Goal: Complete application form: Complete application form

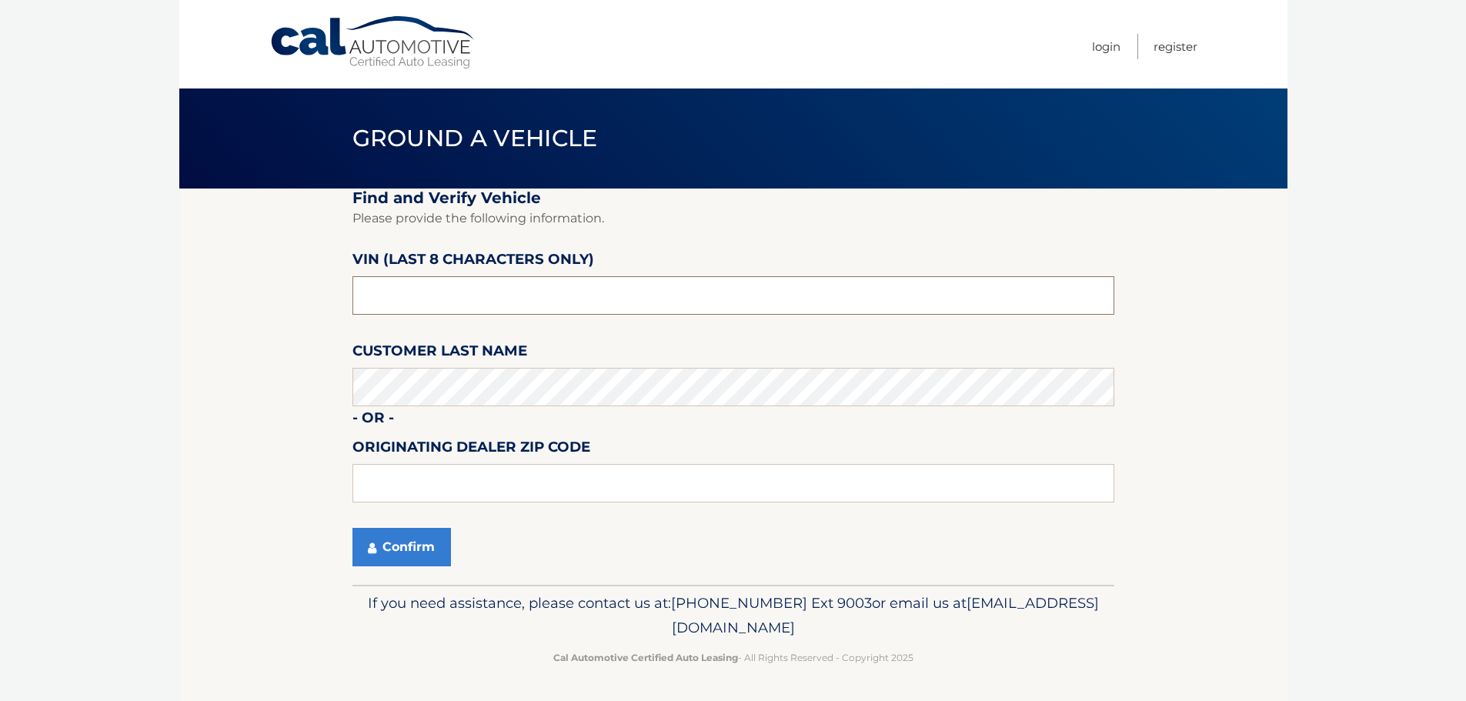
click at [486, 296] on input "text" at bounding box center [733, 295] width 762 height 38
type input "nc107358"
click at [389, 550] on button "Confirm" at bounding box center [401, 547] width 99 height 38
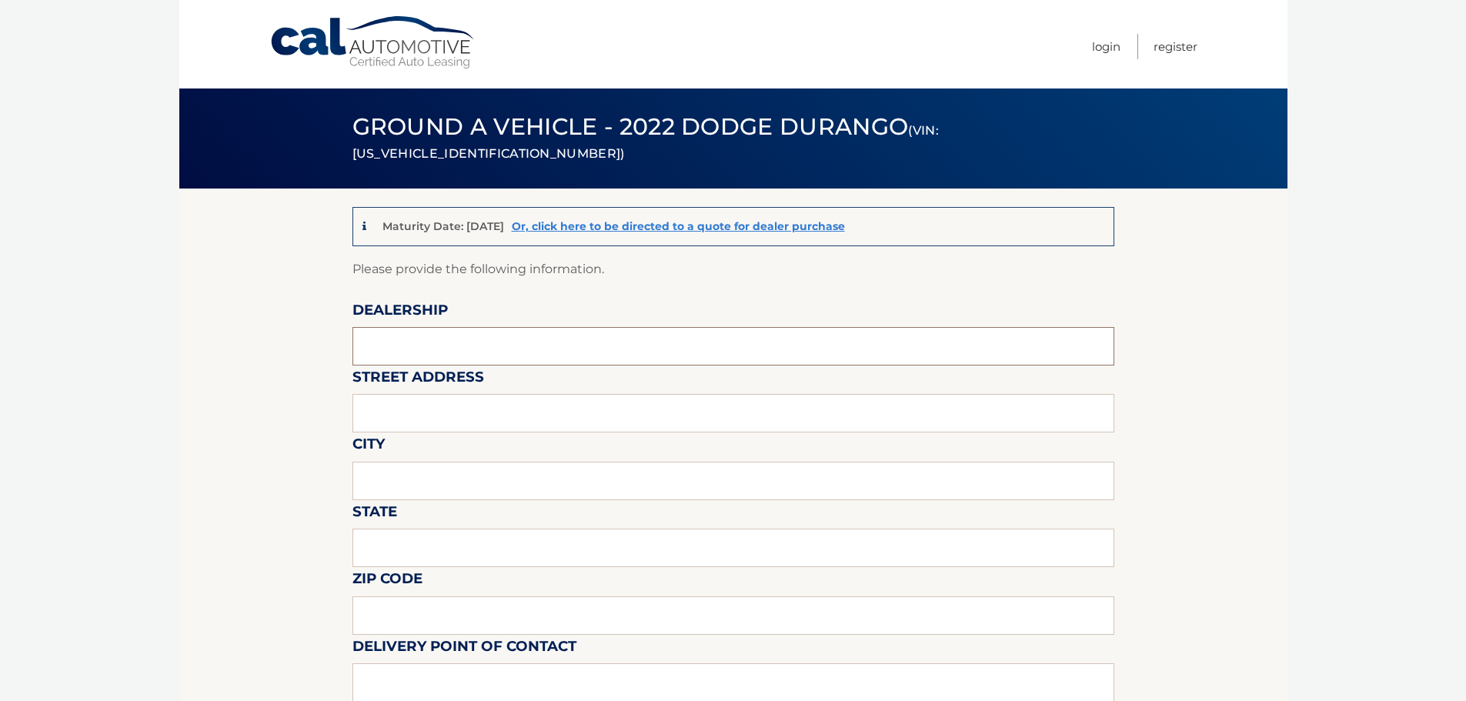
click at [398, 339] on input "text" at bounding box center [733, 346] width 762 height 38
type input "[PERSON_NAME]"
click at [413, 413] on input "text" at bounding box center [733, 413] width 762 height 38
type input "[STREET_ADDRESS]"
type input "SUMMIT"
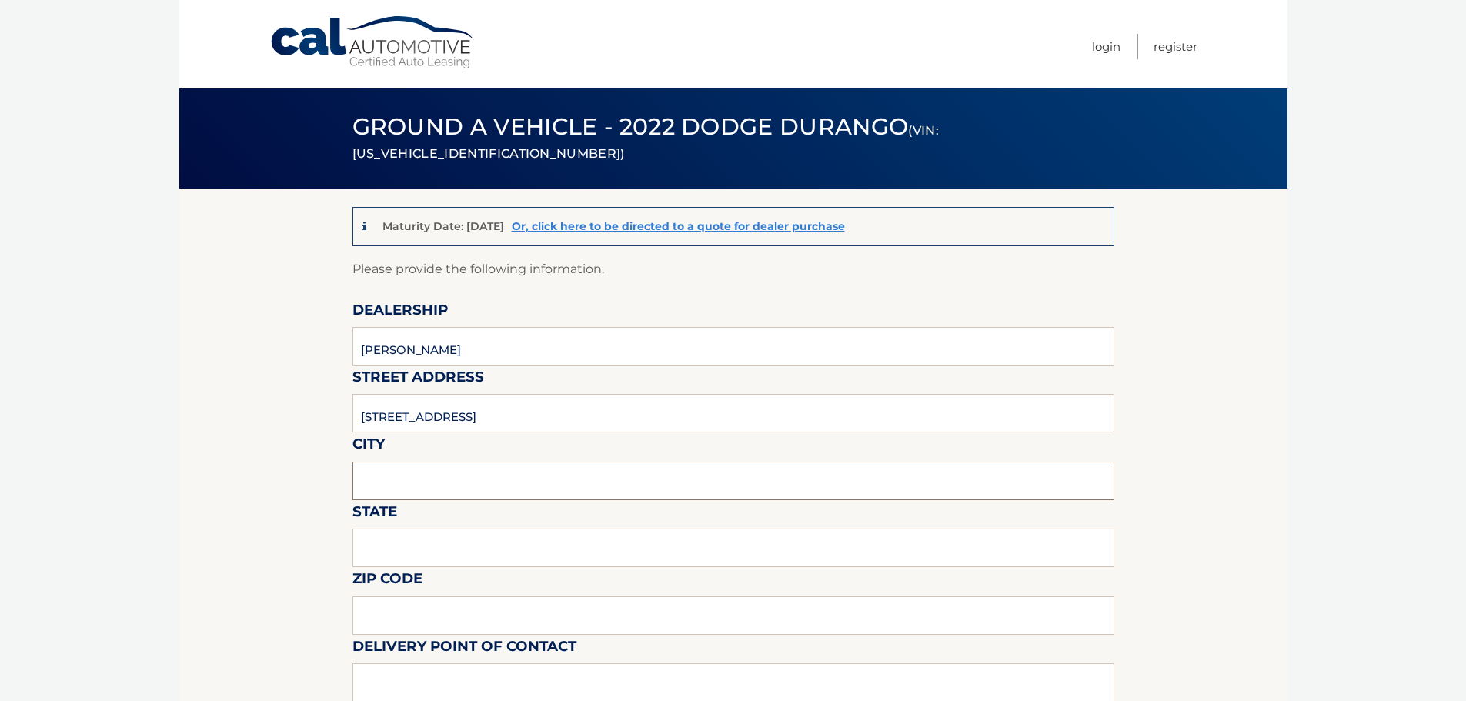
type input "NJ"
type input "07901"
type input ". CRESTWOOD MOTORS"
click at [381, 421] on input "[STREET_ADDRESS]" at bounding box center [733, 413] width 762 height 38
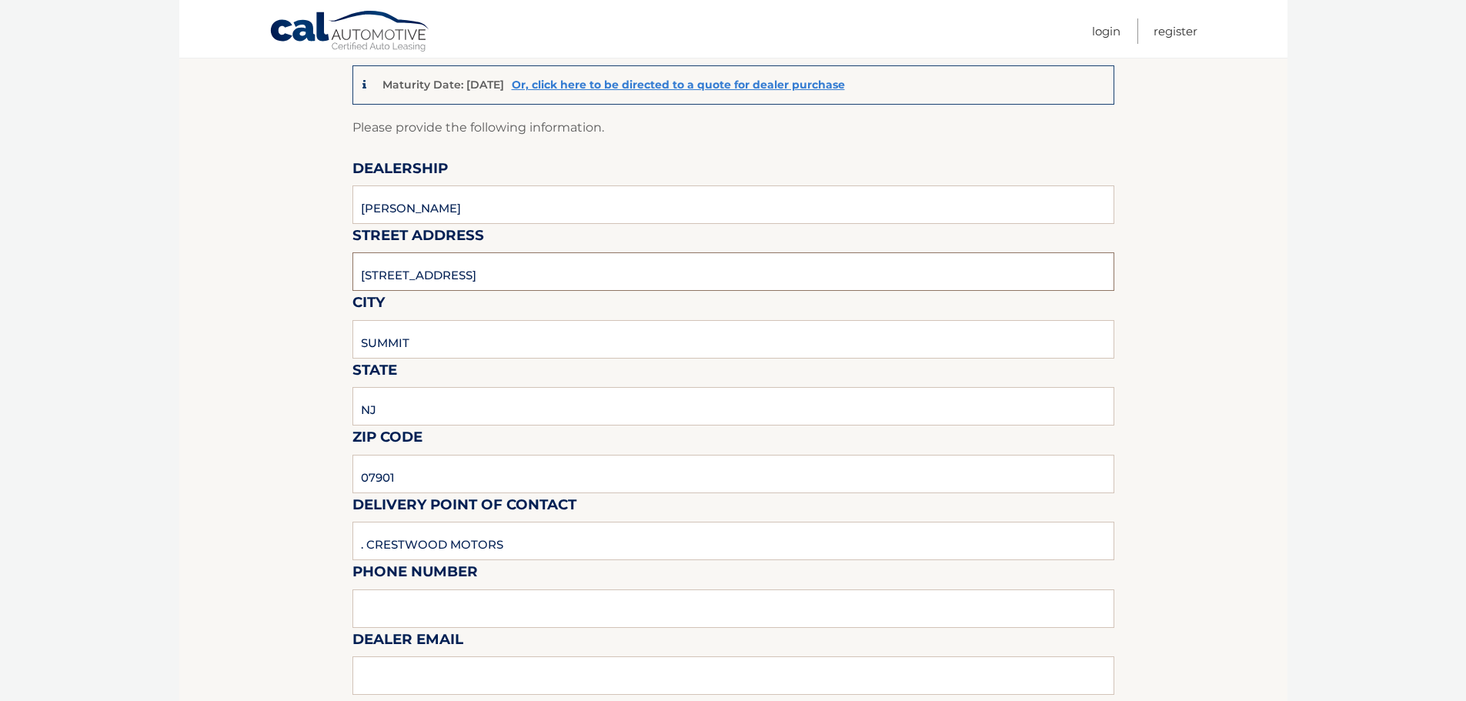
scroll to position [154, 0]
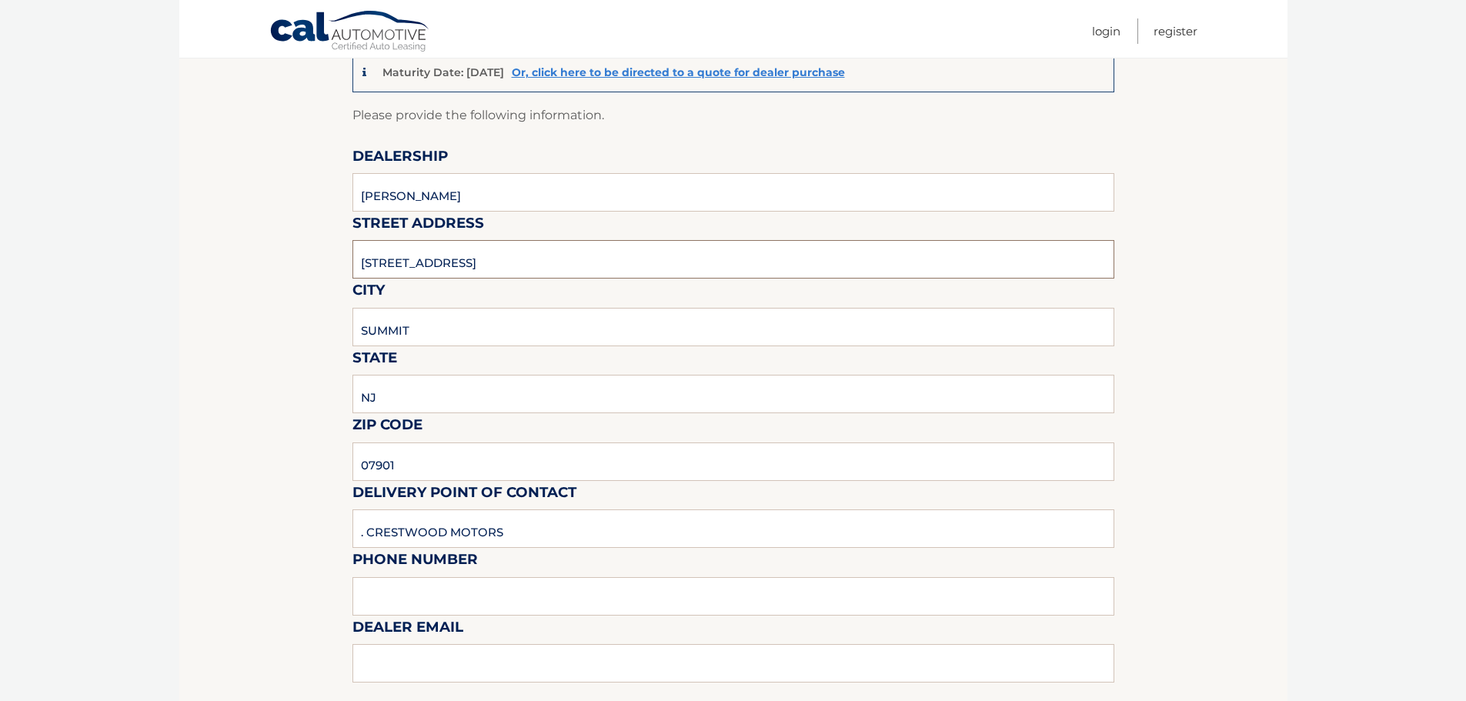
type input "[STREET_ADDRESS]"
type input "[PERSON_NAME]"
type input "9082776700"
type input "a"
type input "[EMAIL_ADDRESS][DOMAIN_NAME]"
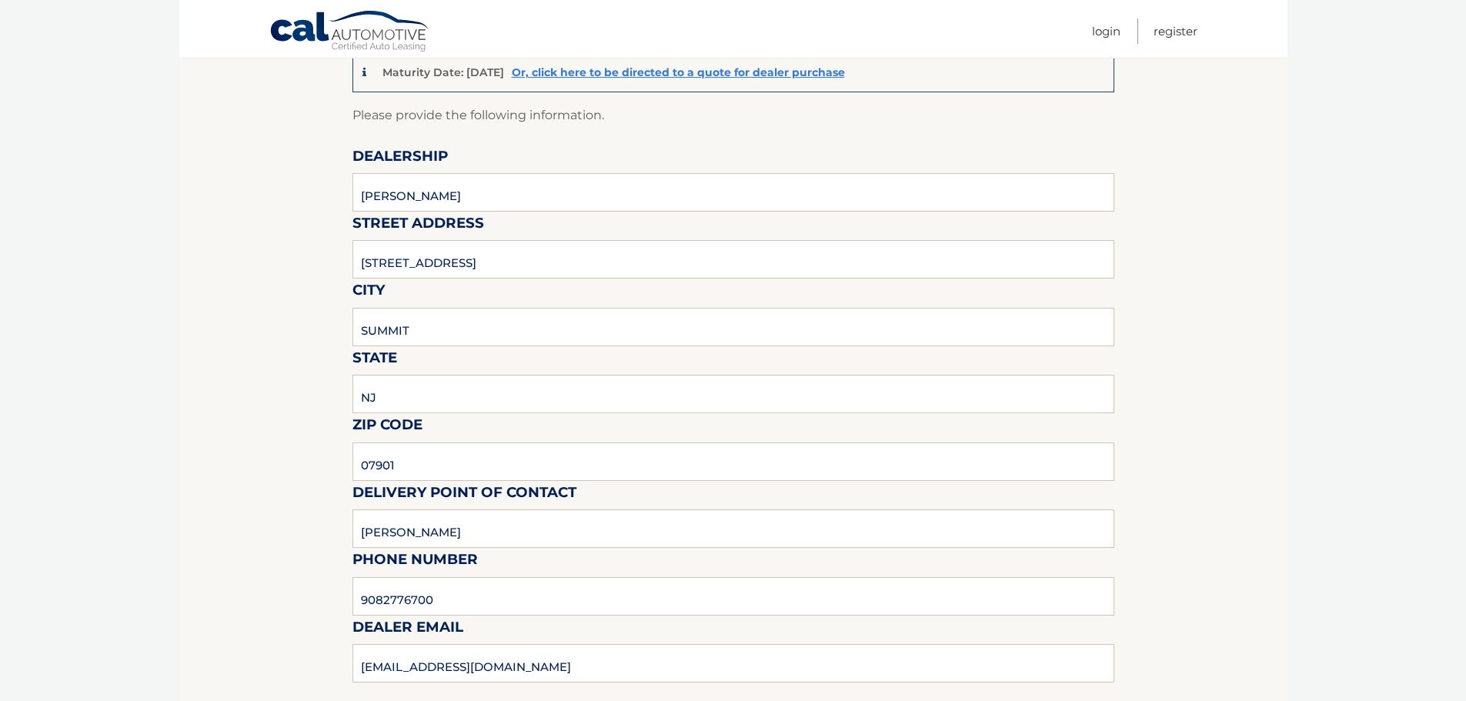
scroll to position [606, 0]
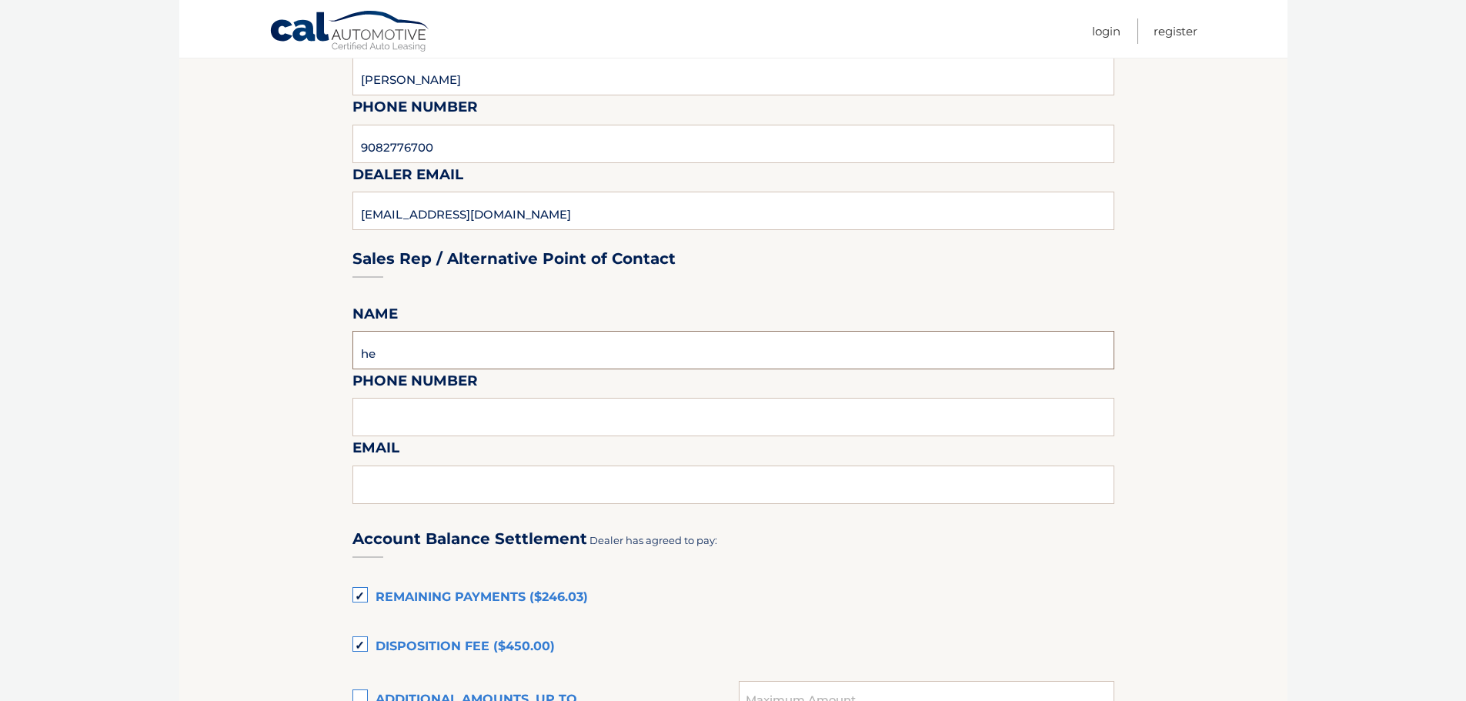
type input "[PERSON_NAME]"
type input "9082776700"
type input "[PERSON_NAME][EMAIL_ADDRESS][DOMAIN_NAME]"
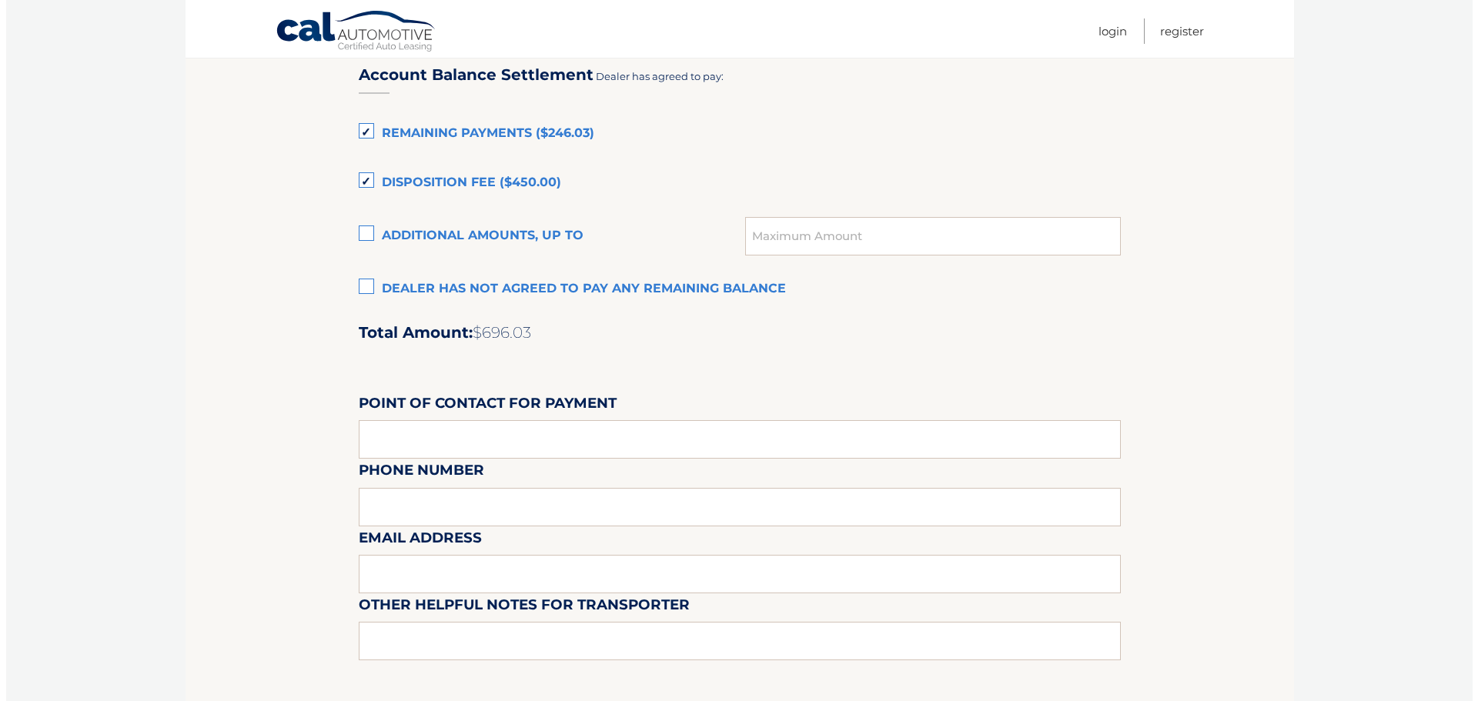
scroll to position [1145, 0]
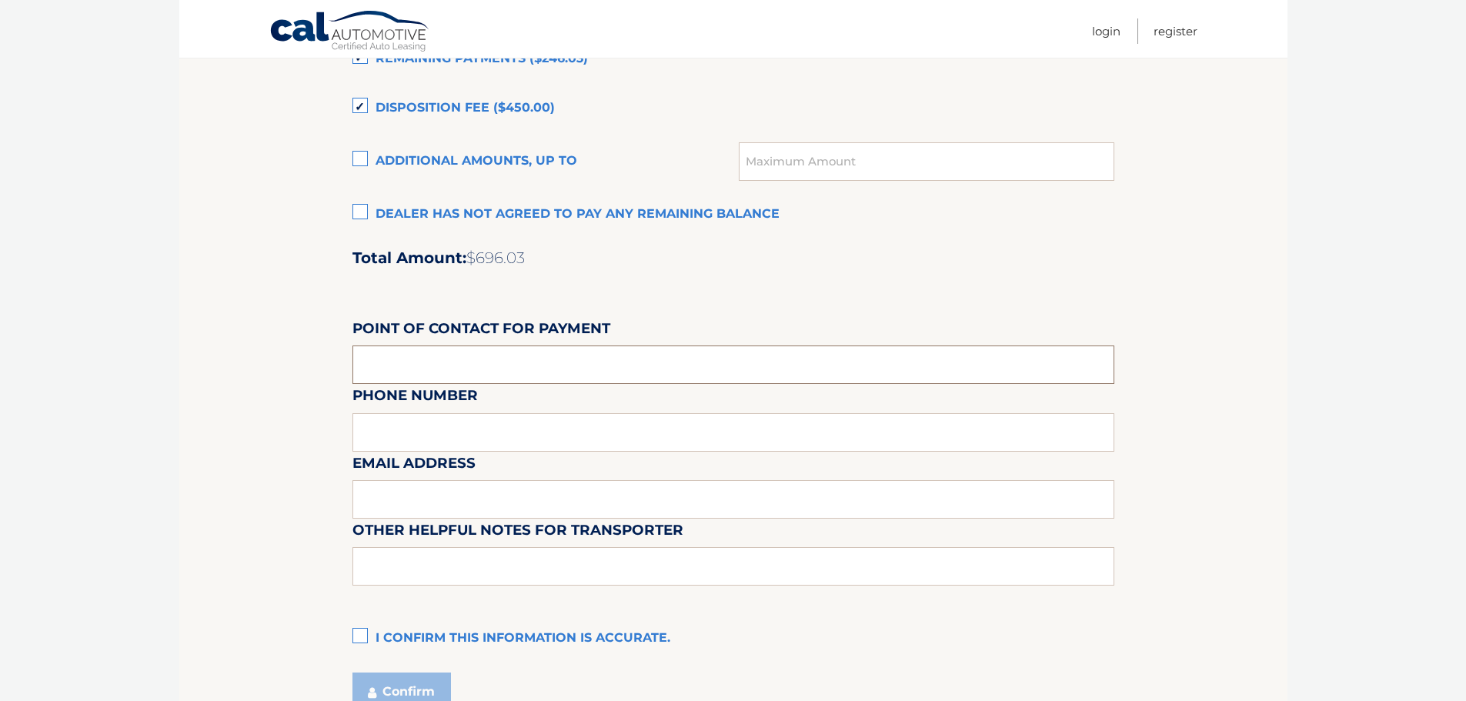
click at [426, 369] on input "text" at bounding box center [733, 365] width 762 height 38
type input "[PERSON_NAME]"
type input "9082776700"
type input "[EMAIL_ADDRESS][DOMAIN_NAME]"
click at [416, 559] on input "text" at bounding box center [733, 566] width 762 height 38
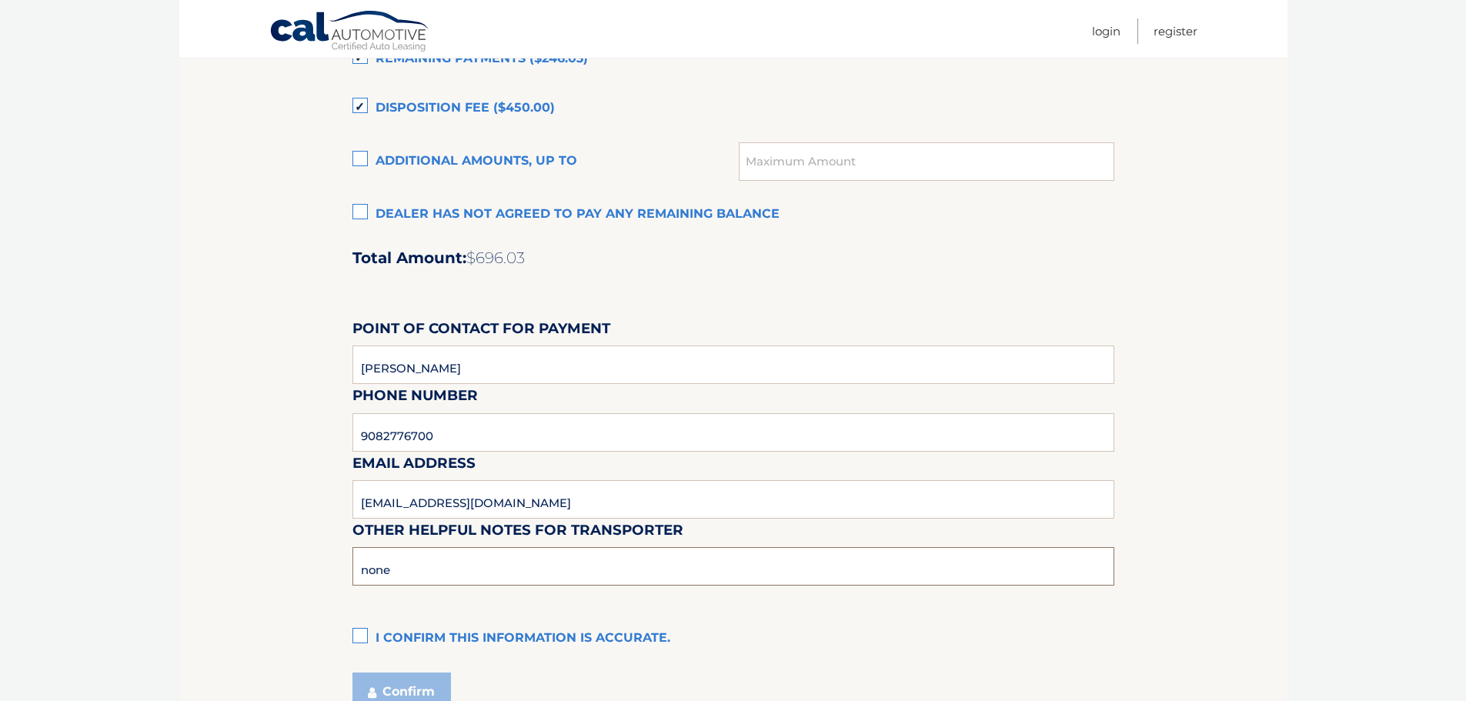
type input "none"
click at [360, 632] on label "I confirm this information is accurate." at bounding box center [733, 638] width 762 height 31
click at [0, 0] on input "I confirm this information is accurate." at bounding box center [0, 0] width 0 height 0
click at [408, 687] on button "Confirm" at bounding box center [401, 692] width 99 height 38
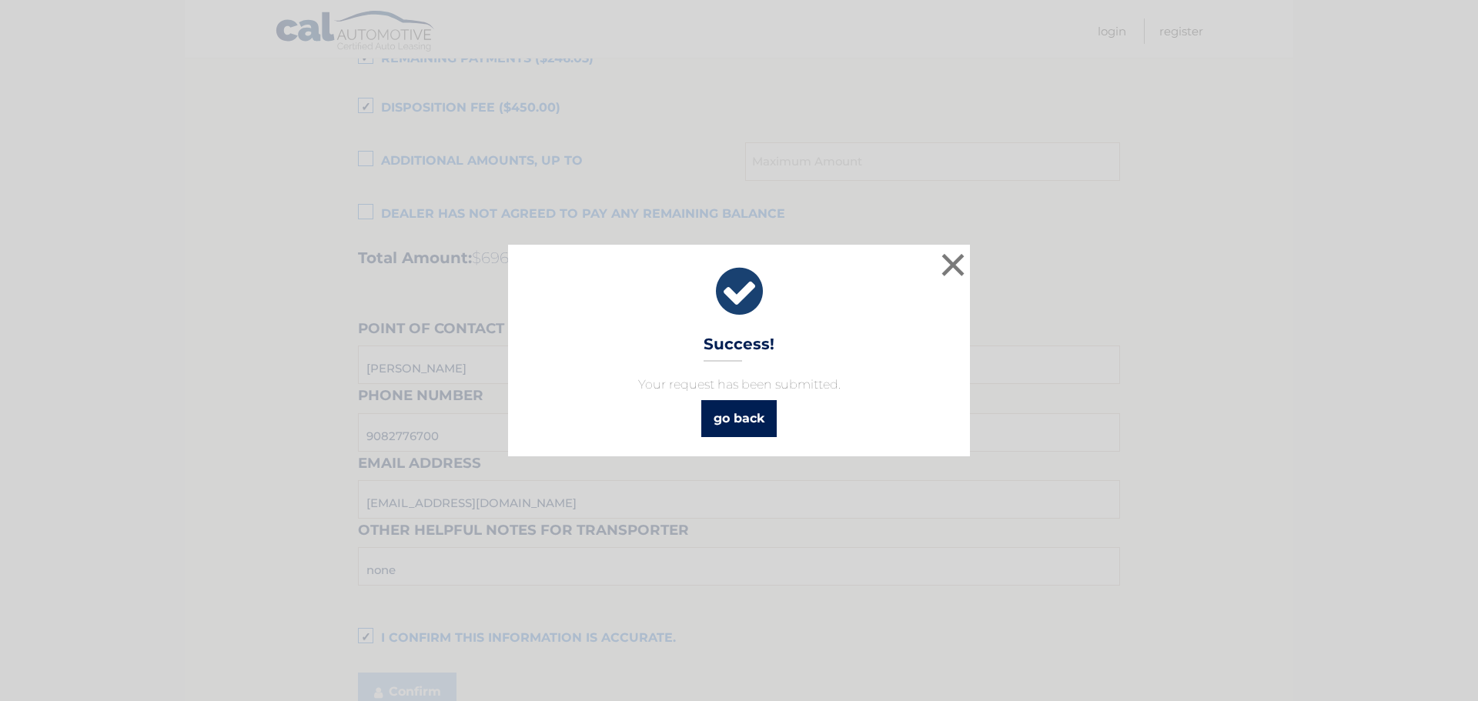
click at [745, 423] on link "go back" at bounding box center [738, 418] width 75 height 37
